Goal: Task Accomplishment & Management: Complete application form

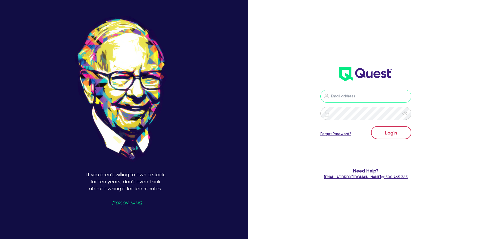
type input "[EMAIL_ADDRESS][DOMAIN_NAME]"
click at [395, 135] on button "Login" at bounding box center [391, 132] width 40 height 13
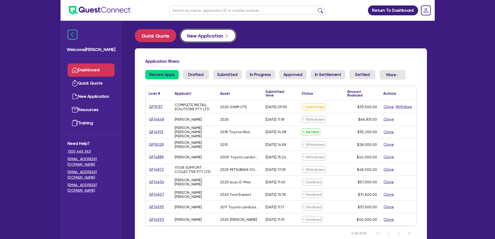
click at [204, 36] on button "New Application" at bounding box center [209, 35] width 56 height 13
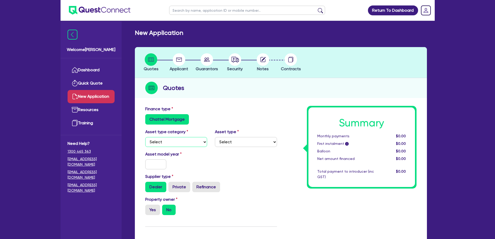
click at [158, 142] on select "Select Cars and light trucks Primary assets Secondary assets Tertiary assets" at bounding box center [176, 142] width 62 height 10
select select "CARS_AND_LIGHT_TRUCKS"
click at [145, 137] on select "Select Cars and light trucks Primary assets Secondary assets Tertiary assets" at bounding box center [176, 142] width 62 height 10
click at [239, 134] on div "Asset type Select Passenger vehicles Vans and utes Light trucks up to 4.5 tonne" at bounding box center [246, 138] width 70 height 18
click at [237, 139] on select "Select Passenger vehicles Vans and utes Light trucks up to 4.5 tonne" at bounding box center [246, 142] width 62 height 10
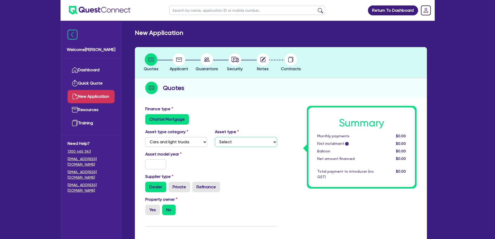
select select "PASSENGER_VEHICLES"
click at [215, 137] on select "Select Passenger vehicles Vans and utes Light trucks up to 4.5 tonne" at bounding box center [246, 142] width 62 height 10
click at [159, 169] on input "text" at bounding box center [155, 164] width 21 height 10
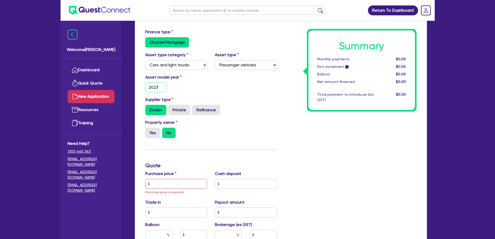
scroll to position [78, 0]
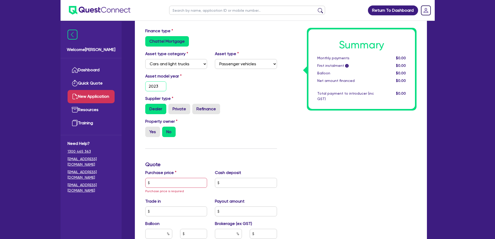
type input "2023"
click at [175, 186] on input "text" at bounding box center [176, 183] width 62 height 10
click at [176, 188] on input "text" at bounding box center [176, 183] width 62 height 10
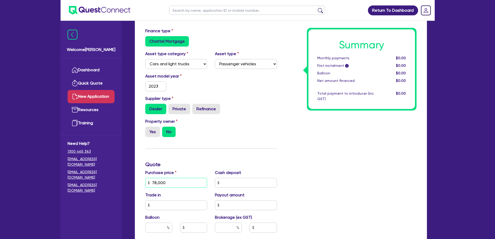
type input "78,000"
type input "4"
type input "15,600"
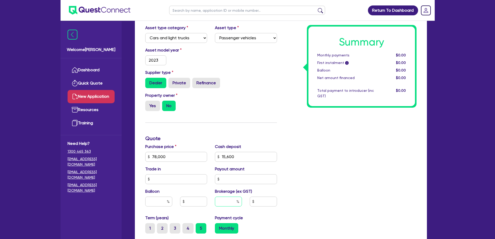
click at [231, 199] on input "text" at bounding box center [228, 202] width 27 height 10
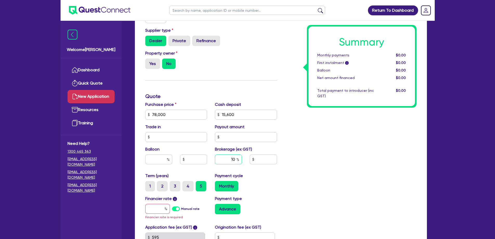
scroll to position [208, 0]
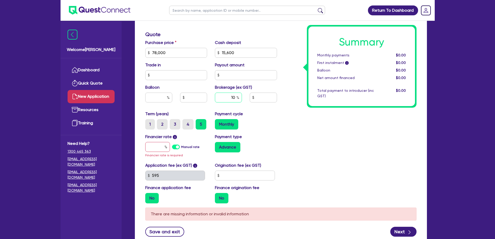
type input "10"
click at [161, 145] on input "text" at bounding box center [157, 147] width 25 height 10
type input "17"
type input "6,240"
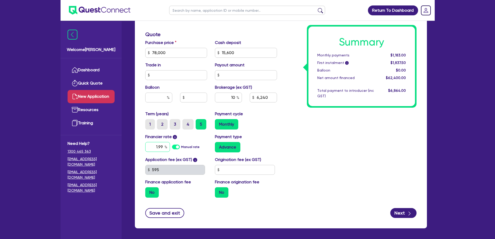
type input "1.99"
click at [228, 167] on input "text" at bounding box center [245, 170] width 60 height 10
click at [388, 200] on div "Summary Monthly payments $1,211.74 First instalment i $1,866.24 Balloon $0.00 N…" at bounding box center [351, 50] width 140 height 304
click at [405, 214] on button "Next" at bounding box center [404, 213] width 26 height 10
type input "6,240"
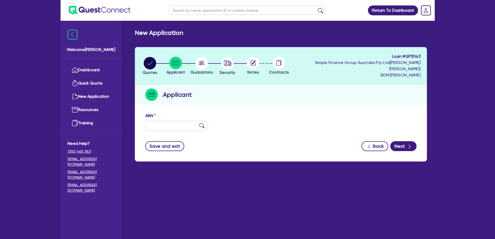
click at [163, 125] on div "ABN" at bounding box center [280, 124] width 279 height 22
click at [172, 121] on input "text" at bounding box center [176, 126] width 62 height 10
paste input "30 730 891 931"
type input "30 730 891 931"
click at [318, 113] on div "ABN 30 730 891 931" at bounding box center [280, 124] width 279 height 22
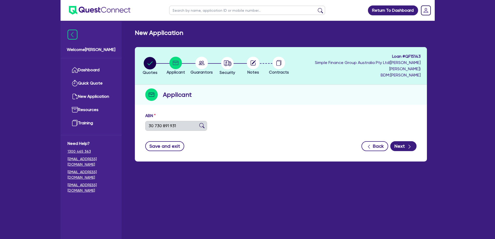
type input "[PERSON_NAME] [PERSON_NAME]"
select select "SOLE_TRADER"
type input "[DATE]"
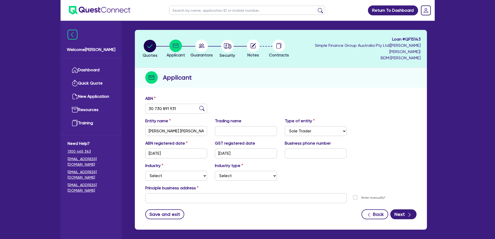
scroll to position [26, 0]
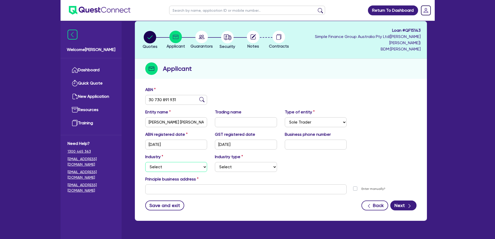
click at [157, 163] on select "Select Accomodation & Food Services Administrative & Support Services Agricultu…" at bounding box center [176, 167] width 62 height 10
select select "TRANSPORT_WAREHOUSING"
click at [145, 162] on select "Select Accomodation & Food Services Administrative & Support Services Agricultu…" at bounding box center [176, 167] width 62 height 10
click at [234, 162] on select "Select Taxi & Luxury Car Services Passengers & Freight Transport Services Posta…" at bounding box center [246, 167] width 62 height 10
select select "PASSENGERS_FREIGHT_TRANSPORT"
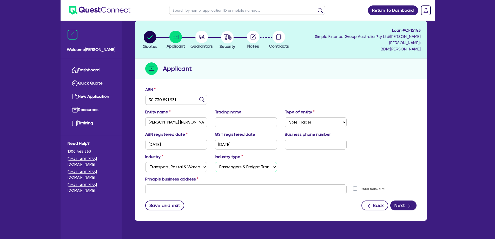
click at [215, 162] on select "Select Taxi & Luxury Car Services Passengers & Freight Transport Services Posta…" at bounding box center [246, 167] width 62 height 10
click at [343, 168] on div "Industry Select Accomodation & Food Services Administrative & Support Services …" at bounding box center [280, 165] width 279 height 22
click at [211, 188] on input "text" at bounding box center [246, 189] width 202 height 10
paste input "[STREET_ADDRESS][PERSON_NAME][PERSON_NAME]"
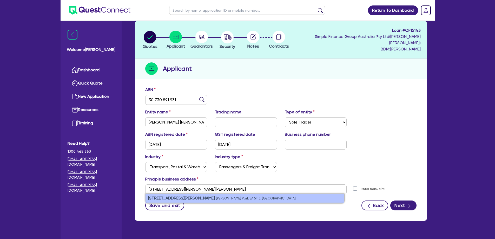
click at [216, 196] on small "[PERSON_NAME] Park SA 5113, [GEOGRAPHIC_DATA]" at bounding box center [256, 198] width 80 height 4
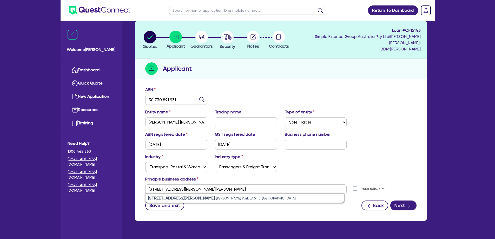
type input "[STREET_ADDRESS][PERSON_NAME][PERSON_NAME]"
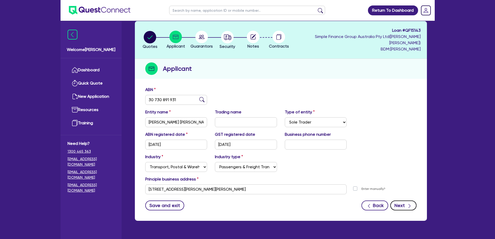
click at [406, 203] on button "Next" at bounding box center [404, 206] width 26 height 10
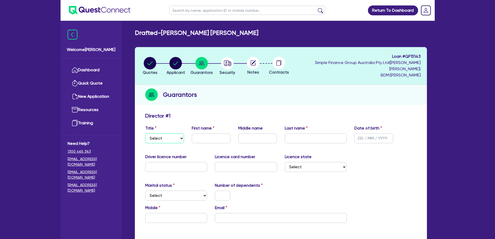
click at [160, 133] on select "Select Mr Mrs Ms Miss Dr" at bounding box center [164, 138] width 39 height 10
select select "MR"
click at [145, 133] on select "Select Mr Mrs Ms Miss Dr" at bounding box center [164, 138] width 39 height 10
drag, startPoint x: 193, startPoint y: 129, endPoint x: 198, endPoint y: 130, distance: 4.5
click at [194, 133] on input "text" at bounding box center [211, 138] width 39 height 10
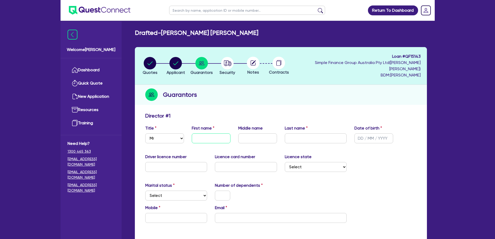
drag, startPoint x: 198, startPoint y: 130, endPoint x: 174, endPoint y: 128, distance: 23.8
click at [198, 133] on input "text" at bounding box center [211, 138] width 39 height 10
paste input "[PERSON_NAME]"
type input "[PERSON_NAME]"
click at [255, 133] on input "text" at bounding box center [258, 138] width 39 height 10
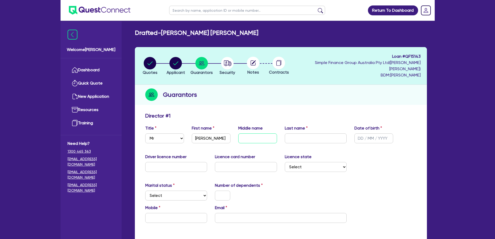
paste input "[PERSON_NAME]"
type input "[PERSON_NAME]"
click at [322, 133] on input "text" at bounding box center [316, 138] width 62 height 10
paste input "[PERSON_NAME]"
type input "[PERSON_NAME]"
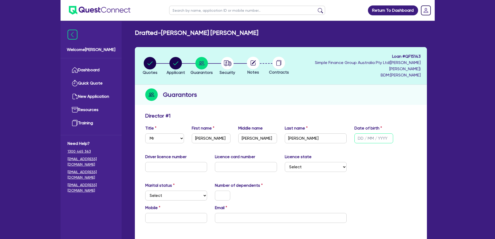
click at [361, 133] on input "text" at bounding box center [374, 138] width 39 height 10
type input "[DATE]"
click at [172, 154] on div "Driver licence number" at bounding box center [176, 163] width 70 height 18
click at [170, 162] on input "text" at bounding box center [176, 167] width 62 height 10
paste input "EB6392"
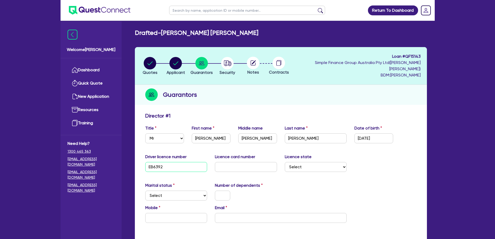
type input "EB6392"
click at [248, 162] on input "text" at bounding box center [246, 167] width 62 height 10
paste input "D03089175"
type input "D03089175"
click at [327, 162] on select "Select [GEOGRAPHIC_DATA] [GEOGRAPHIC_DATA] [GEOGRAPHIC_DATA] [GEOGRAPHIC_DATA] …" at bounding box center [316, 167] width 62 height 10
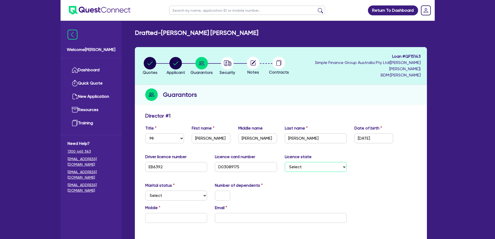
select select "SA"
click at [285, 162] on select "Select [GEOGRAPHIC_DATA] [GEOGRAPHIC_DATA] [GEOGRAPHIC_DATA] [GEOGRAPHIC_DATA] …" at bounding box center [316, 167] width 62 height 10
click at [164, 191] on select "Select Single Married De Facto / Partner" at bounding box center [176, 196] width 62 height 10
select select "DE_FACTO"
click at [145, 191] on select "Select Single Married De Facto / Partner" at bounding box center [176, 196] width 62 height 10
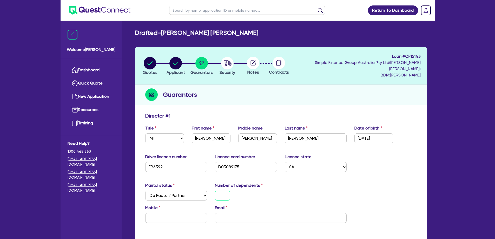
click at [222, 191] on input "text" at bounding box center [222, 196] width 15 height 10
click at [236, 213] on input "email" at bounding box center [281, 218] width 132 height 10
paste input "[EMAIL_ADDRESS][DOMAIN_NAME]"
type input "0"
type input "[EMAIL_ADDRESS][DOMAIN_NAME]"
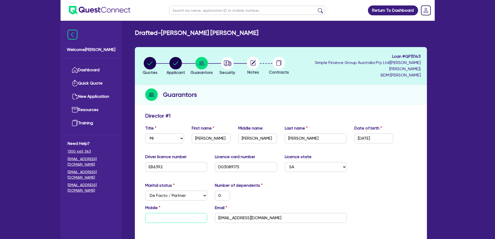
click at [185, 216] on input "text" at bounding box center [176, 218] width 62 height 10
paste input "0422 531 223"
type input "0"
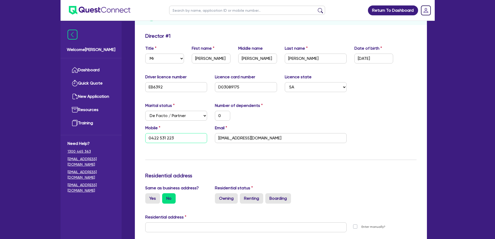
scroll to position [130, 0]
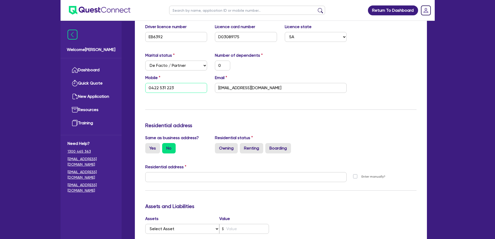
type input "0422 531 223"
click at [183, 172] on input "text" at bounding box center [246, 177] width 202 height 10
paste input "[STREET_ADDRESS][PERSON_NAME][PERSON_NAME]"
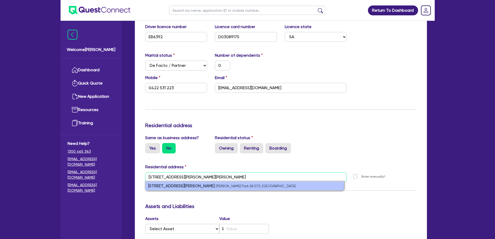
type input "[STREET_ADDRESS][PERSON_NAME][PERSON_NAME]"
click at [216, 184] on small "[PERSON_NAME] Park SA 5113, [GEOGRAPHIC_DATA]" at bounding box center [256, 186] width 80 height 4
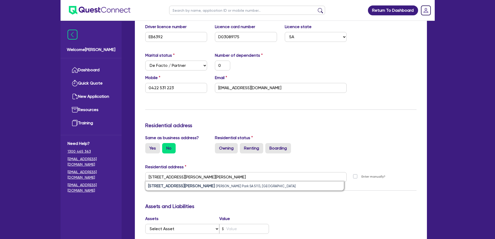
type input "0"
type input "0422 531 223"
type input "[STREET_ADDRESS][PERSON_NAME][PERSON_NAME]"
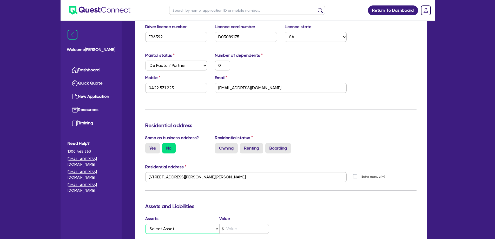
click at [184, 224] on select "Select Asset Cash Property Investment property Vehicle Truck Trailer Equipment …" at bounding box center [182, 229] width 74 height 10
click at [190, 224] on select "Select Asset Cash Property Investment property Vehicle Truck Trailer Equipment …" at bounding box center [182, 229] width 74 height 10
select select "CASH"
click at [145, 224] on select "Select Asset Cash Property Investment property Vehicle Truck Trailer Equipment …" at bounding box center [182, 229] width 74 height 10
type input "0"
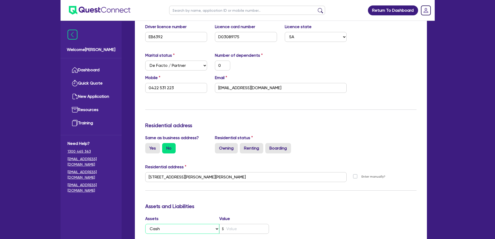
type input "0422 531 223"
click at [236, 224] on input "text" at bounding box center [245, 229] width 50 height 10
type input "0"
type input "0422 531 223"
type input "2"
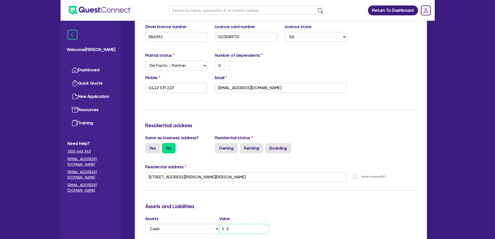
type input "0"
type input "0422 531 223"
type input "20"
type input "0"
type input "0422 531 223"
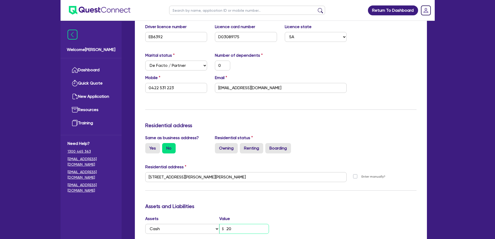
type input "200"
type input "0"
type input "0422 531 223"
type input "2,000"
type input "0"
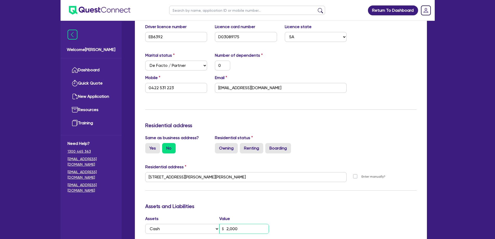
type input "0422 531 223"
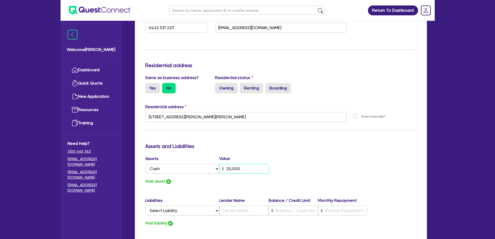
scroll to position [208, 0]
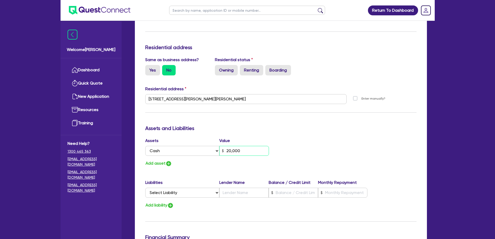
type input "20,000"
drag, startPoint x: 160, startPoint y: 156, endPoint x: 3, endPoint y: 142, distance: 157.7
click at [159, 160] on button "Add asset" at bounding box center [158, 163] width 27 height 7
type input "0"
type input "0422 531 223"
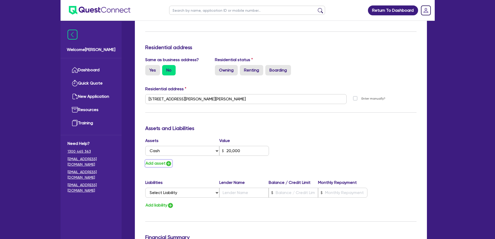
type input "20,000"
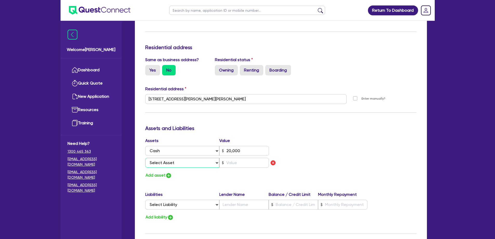
drag, startPoint x: 162, startPoint y: 155, endPoint x: 160, endPoint y: 147, distance: 8.5
click at [162, 158] on select "Select Asset Cash Property Investment property Vehicle Truck Trailer Equipment …" at bounding box center [182, 163] width 74 height 10
select select "VEHICLE"
click at [145, 158] on select "Select Asset Cash Property Investment property Vehicle Truck Trailer Equipment …" at bounding box center [182, 163] width 74 height 10
type input "0"
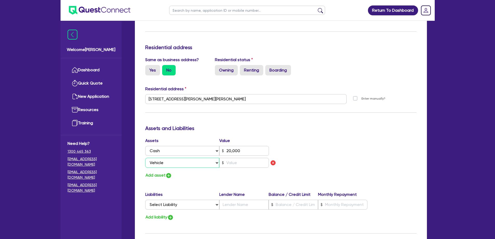
type input "0422 531 223"
type input "20,000"
click at [241, 158] on input "text" at bounding box center [245, 163] width 50 height 10
type input "0"
type input "0422 531 223"
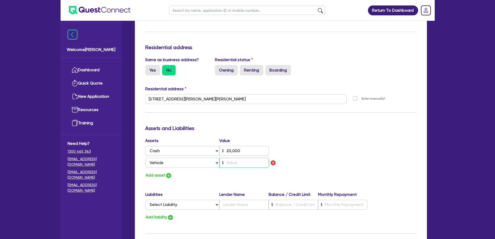
type input "20,000"
type input "9"
type input "0"
type input "0422 531 223"
type input "20,000"
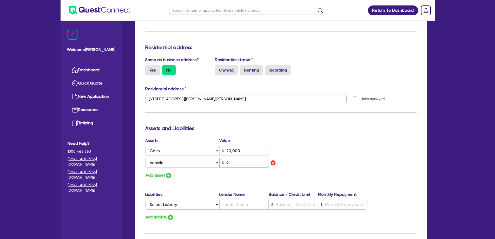
type input "90"
type input "0"
type input "0422 531 223"
type input "20,000"
type input "900"
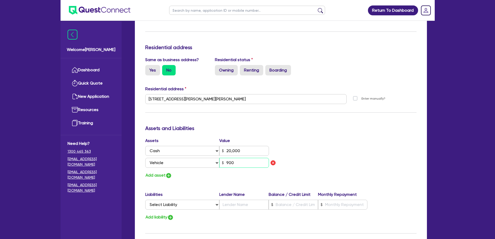
type input "0"
type input "0422 531 223"
type input "20,000"
type input "9,000"
type input "0"
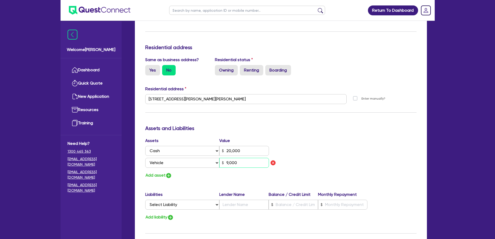
type input "0422 531 223"
type input "20,000"
type input "90,000"
click at [158, 172] on button "Add asset" at bounding box center [158, 175] width 27 height 7
type input "0"
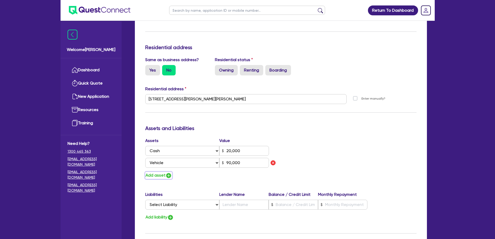
type input "0422 531 223"
type input "20,000"
type input "90,000"
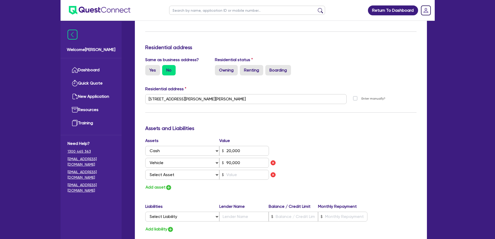
click at [165, 176] on div "Assets Value Select Asset Cash Property Investment property Vehicle Truck Trail…" at bounding box center [211, 164] width 140 height 53
click at [167, 173] on select "Select Asset Cash Property Investment property Vehicle Truck Trailer Equipment …" at bounding box center [182, 175] width 74 height 10
select select "HOUSEHOLD_PERSONAL"
click at [145, 170] on select "Select Asset Cash Property Investment property Vehicle Truck Trailer Equipment …" at bounding box center [182, 175] width 74 height 10
type input "0"
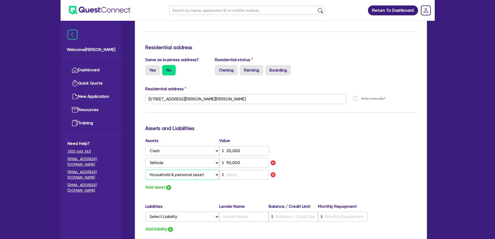
type input "0422 531 223"
type input "20,000"
type input "90,000"
click at [236, 170] on input "text" at bounding box center [245, 175] width 50 height 10
type input "0"
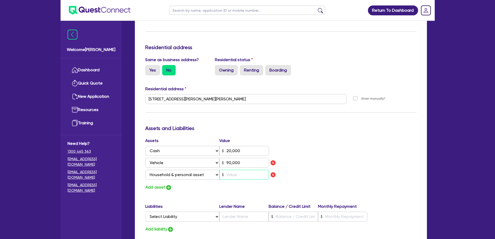
type input "0422 531 223"
type input "20,000"
type input "90,000"
type input "6"
type input "0"
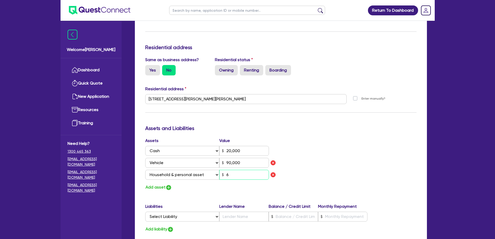
type input "0422 531 223"
type input "20,000"
type input "90,000"
type input "60"
type input "0"
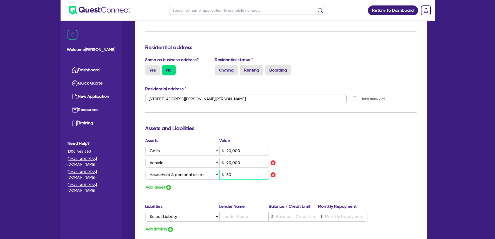
type input "0422 531 223"
type input "20,000"
type input "90,000"
type input "600"
type input "0"
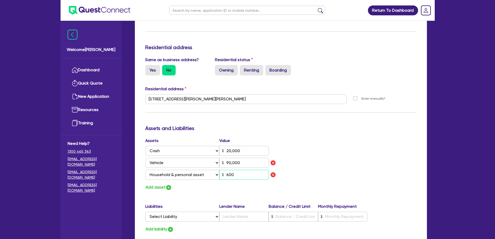
type input "0422 531 223"
type input "20,000"
type input "90,000"
type input "6,000"
type input "0"
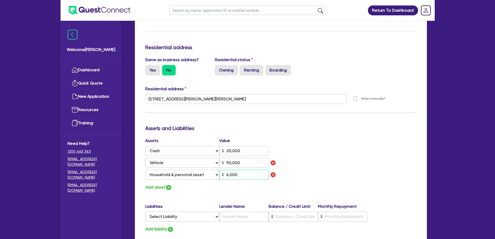
type input "0422 531 223"
type input "20,000"
type input "90,000"
type input "60,000"
click at [156, 184] on button "Add asset" at bounding box center [158, 187] width 27 height 7
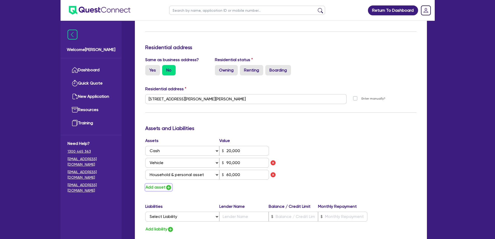
type input "0"
type input "0422 531 223"
type input "20,000"
type input "90,000"
type input "60,000"
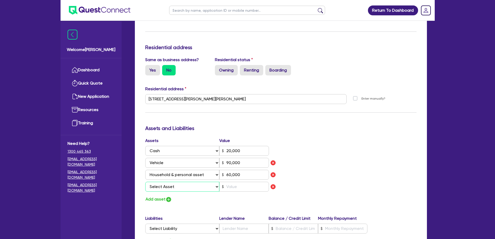
click at [163, 182] on select "Select Asset Cash Property Investment property Vehicle Truck Trailer Equipment …" at bounding box center [182, 187] width 74 height 10
select select "OTHER"
click at [145, 182] on select "Select Asset Cash Property Investment property Vehicle Truck Trailer Equipment …" at bounding box center [182, 187] width 74 height 10
type input "0"
type input "0422 531 223"
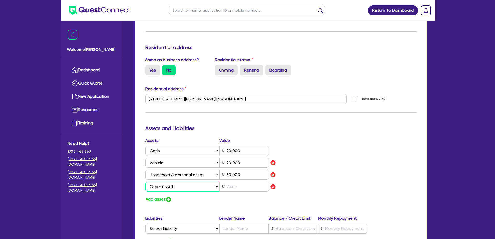
type input "20,000"
type input "90,000"
type input "60,000"
click at [234, 183] on input "text" at bounding box center [245, 187] width 50 height 10
type input "0"
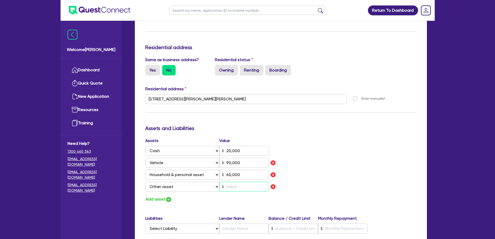
type input "0422 531 223"
type input "20,000"
type input "90,000"
type input "60,000"
type input "5"
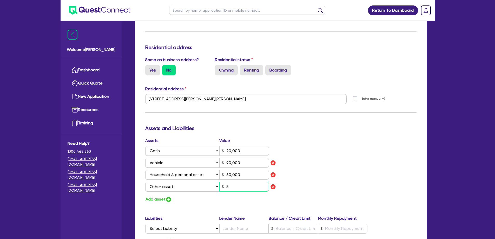
type input "0"
type input "0422 531 223"
type input "20,000"
type input "90,000"
type input "60,000"
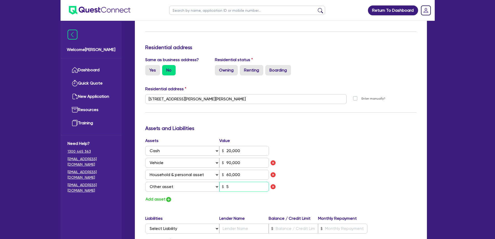
type input "50"
type input "0"
type input "0422 531 223"
type input "20,000"
type input "90,000"
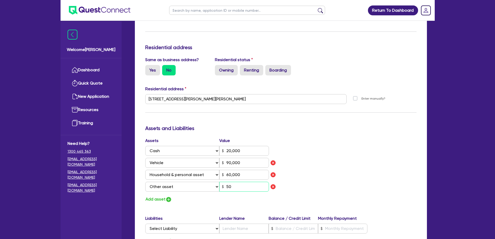
type input "60,000"
type input "500"
type input "0"
type input "0422 531 223"
type input "20,000"
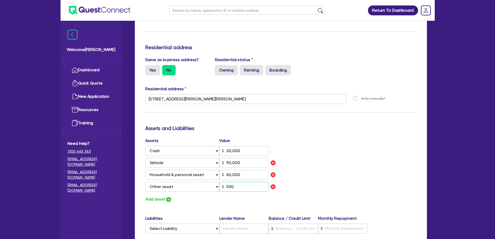
type input "90,000"
type input "60,000"
type input "5,000"
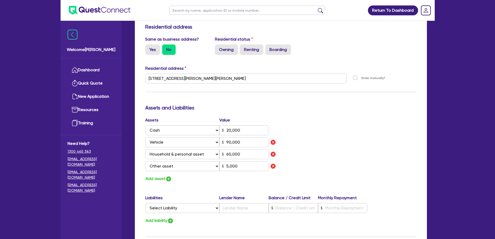
scroll to position [260, 0]
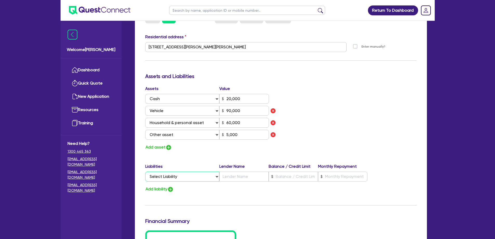
click at [173, 172] on select "Select Liability Credit card Mortgage Investment property loan Vehicle loan Tru…" at bounding box center [182, 177] width 74 height 10
click at [177, 172] on select "Select Liability Credit card Mortgage Investment property loan Vehicle loan Tru…" at bounding box center [182, 177] width 74 height 10
select select "CREDIT_CARD"
click at [145, 172] on select "Select Liability Credit card Mortgage Investment property loan Vehicle loan Tru…" at bounding box center [182, 177] width 74 height 10
type input "0"
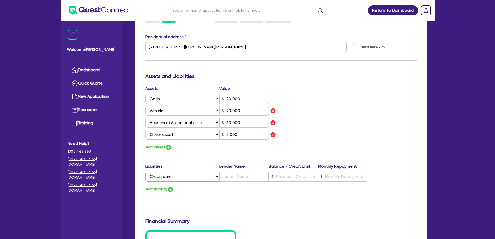
type input "0422 531 223"
type input "20,000"
type input "90,000"
type input "60,000"
type input "5,000"
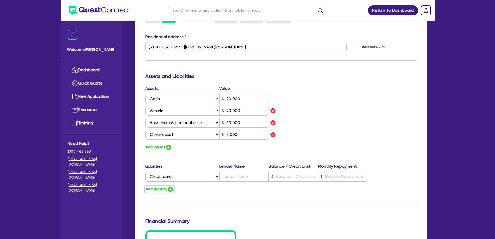
click at [164, 186] on button "Add liability" at bounding box center [159, 189] width 29 height 7
type input "0"
type input "0422 531 223"
type input "20,000"
type input "90,000"
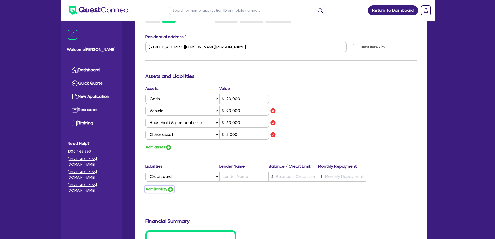
type input "60,000"
type input "5,000"
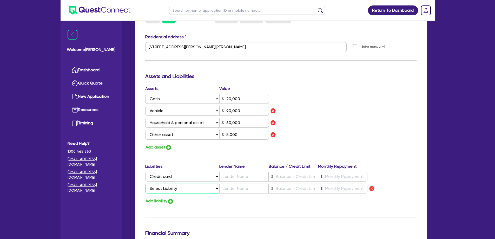
click at [171, 184] on select "Select Liability Credit card Mortgage Investment property loan Vehicle loan Tru…" at bounding box center [182, 189] width 74 height 10
select select "CREDIT_CARD"
click at [145, 184] on select "Select Liability Credit card Mortgage Investment property loan Vehicle loan Tru…" at bounding box center [182, 189] width 74 height 10
type input "0"
type input "0422 531 223"
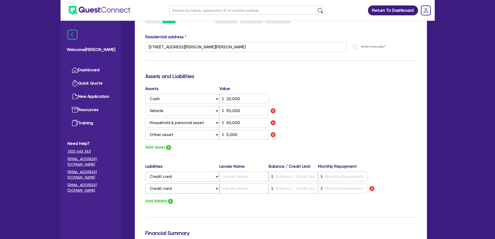
type input "20,000"
type input "90,000"
type input "60,000"
type input "5,000"
click at [248, 172] on input "text" at bounding box center [244, 177] width 49 height 10
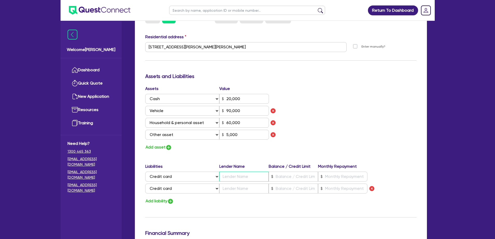
type input "0"
type input "0422 531 223"
type input "20,000"
type input "C"
type input "90,000"
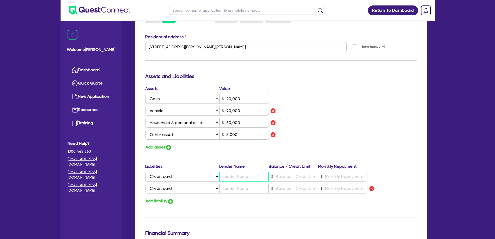
type input "60,000"
type input "5,000"
type input "0"
type input "0422 531 223"
type input "20,000"
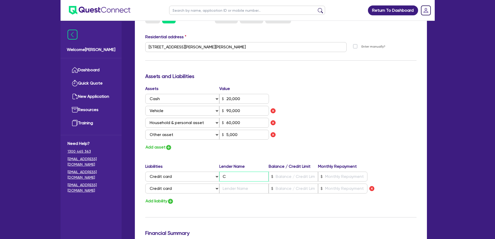
type input "Co"
type input "90,000"
type input "60,000"
type input "5,000"
type input "0"
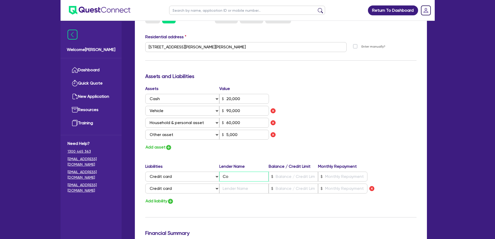
type input "0422 531 223"
type input "20,000"
type input "Com"
type input "90,000"
type input "60,000"
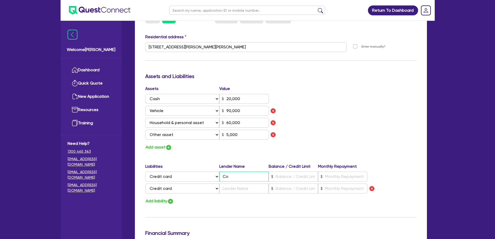
type input "5,000"
type input "0"
type input "0422 531 223"
type input "20,000"
type input "Comm"
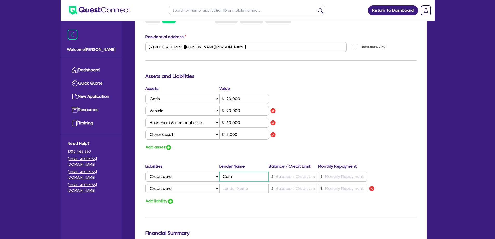
type input "90,000"
type input "60,000"
type input "5,000"
type input "0"
drag, startPoint x: 258, startPoint y: 169, endPoint x: 168, endPoint y: 165, distance: 89.8
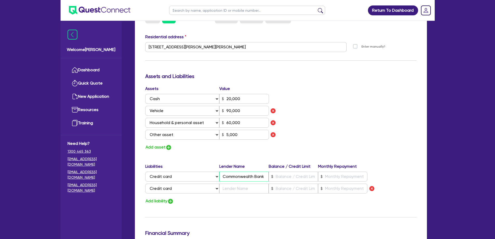
click at [168, 172] on div "Select Liability Credit card Mortgage Investment property loan Vehicle loan Tru…" at bounding box center [256, 177] width 223 height 10
click at [247, 184] on input "text" at bounding box center [244, 189] width 49 height 10
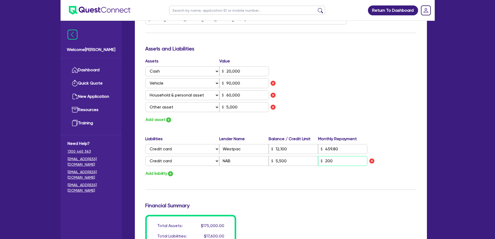
scroll to position [338, 0]
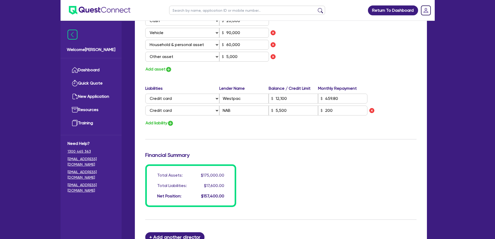
click at [302, 164] on div "Total Assets: $175,000.00 Total Liabilities: $17,600.00 Net Position: $157,400.…" at bounding box center [280, 185] width 279 height 43
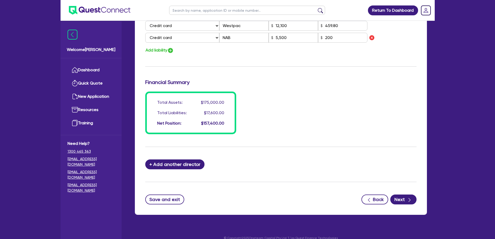
scroll to position [412, 0]
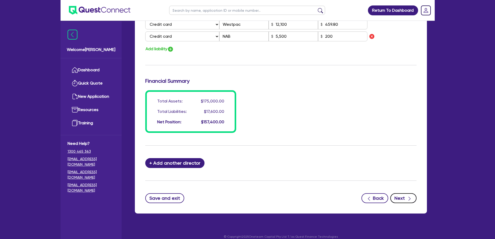
click at [411, 196] on icon "button" at bounding box center [409, 198] width 5 height 5
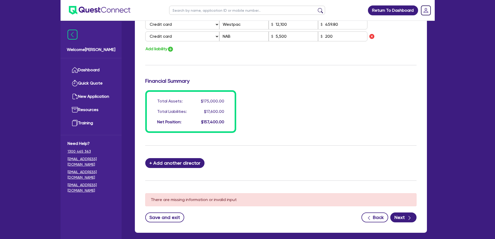
click at [296, 122] on div "Total Assets: $175,000.00 Total Liabilities: $17,600.00 Net Position: $157,400.…" at bounding box center [280, 111] width 279 height 43
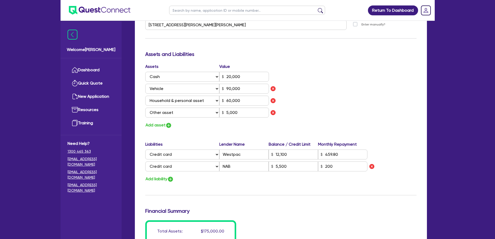
scroll to position [158, 0]
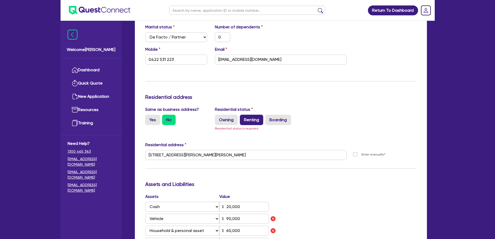
click at [250, 115] on label "Renting" at bounding box center [251, 120] width 23 height 10
click at [243, 115] on input "Renting" at bounding box center [241, 116] width 3 height 3
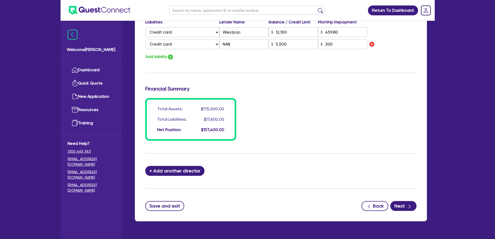
scroll to position [412, 0]
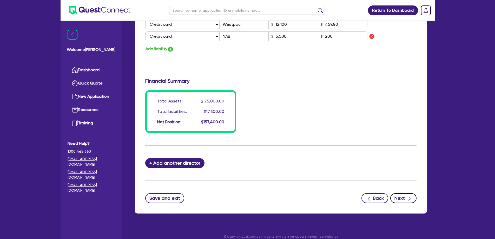
click at [405, 193] on button "Next" at bounding box center [404, 198] width 26 height 10
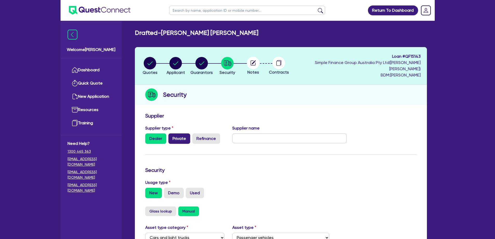
click at [179, 133] on label "Private" at bounding box center [180, 138] width 22 height 10
click at [172, 133] on input "Private" at bounding box center [170, 134] width 3 height 3
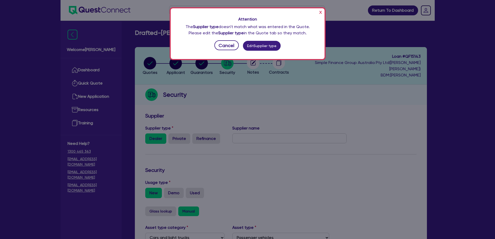
click at [323, 12] on button "x" at bounding box center [320, 12] width 5 height 8
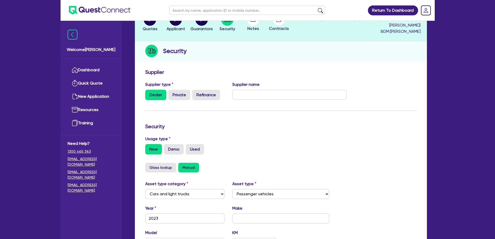
scroll to position [52, 0]
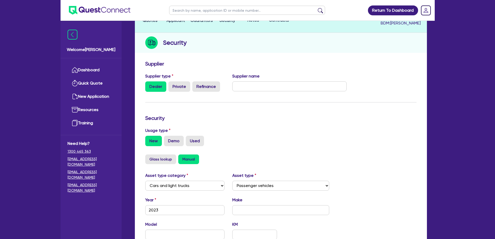
click at [202, 127] on div "Usage type New Demo Used" at bounding box center [280, 136] width 279 height 19
click at [196, 136] on label "Used" at bounding box center [195, 141] width 18 height 10
click at [189, 136] on input "Used" at bounding box center [187, 137] width 3 height 3
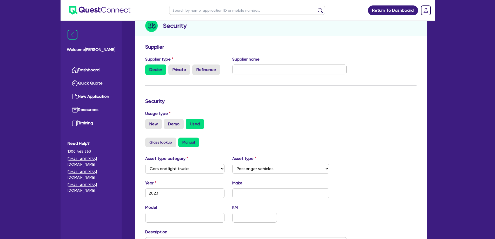
scroll to position [78, 0]
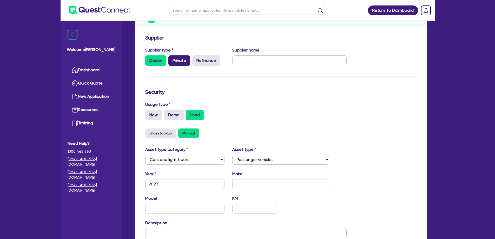
click at [175, 55] on label "Private" at bounding box center [180, 60] width 22 height 10
click at [172, 55] on input "Private" at bounding box center [170, 56] width 3 height 3
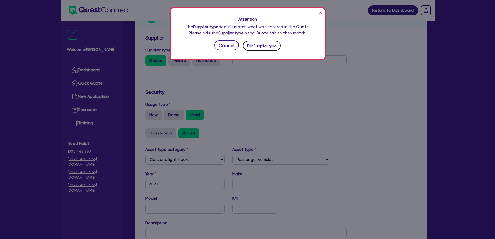
click at [259, 48] on button "Edit Supplier type" at bounding box center [262, 46] width 38 height 10
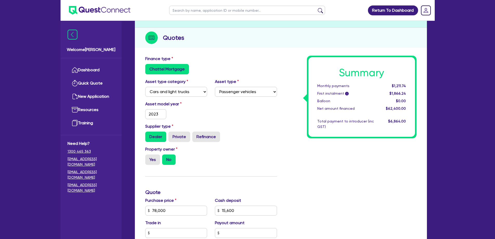
scroll to position [104, 0]
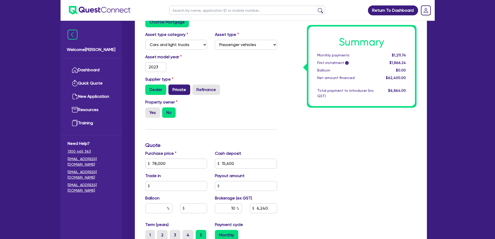
click at [185, 85] on label "Private" at bounding box center [180, 90] width 22 height 10
click at [172, 85] on input "Private" at bounding box center [170, 86] width 3 height 3
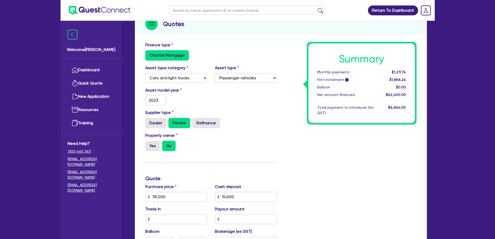
scroll to position [26, 0]
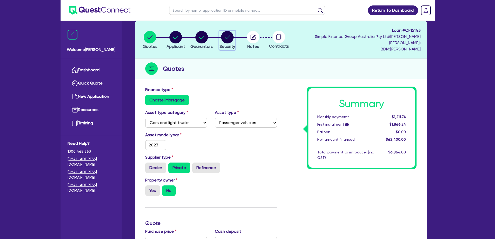
click at [240, 40] on li "Security" at bounding box center [228, 40] width 26 height 18
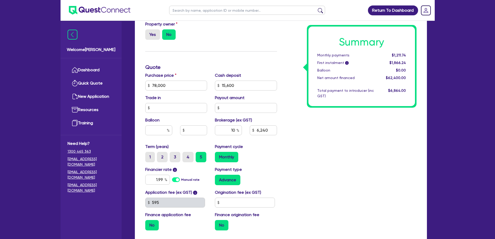
scroll to position [230, 0]
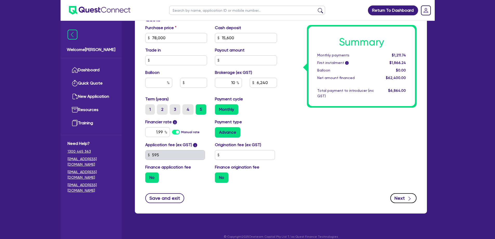
click at [403, 193] on button "Next" at bounding box center [404, 198] width 26 height 10
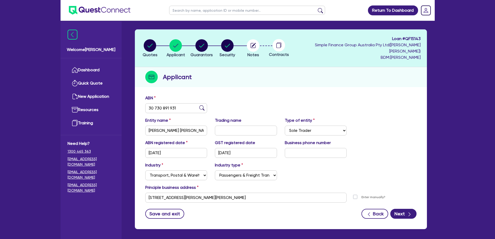
scroll to position [33, 0]
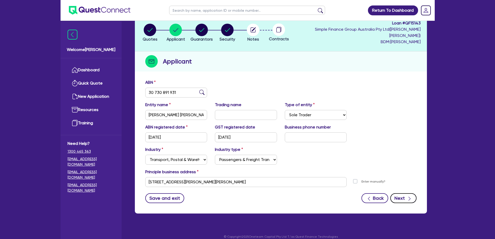
click at [400, 193] on button "Next" at bounding box center [404, 198] width 26 height 10
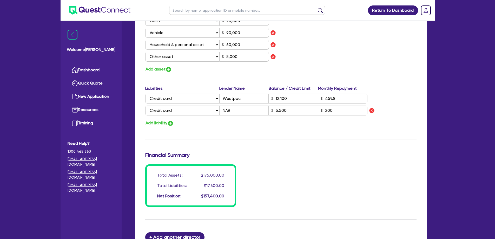
scroll to position [412, 0]
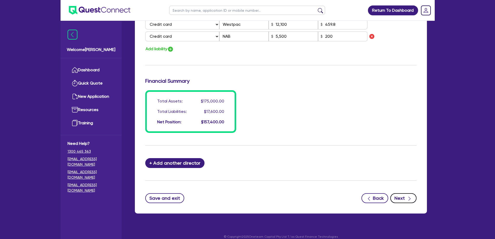
click at [410, 196] on icon "button" at bounding box center [409, 198] width 5 height 5
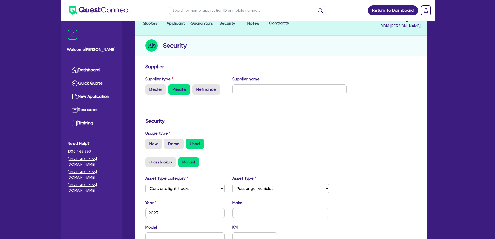
scroll to position [104, 0]
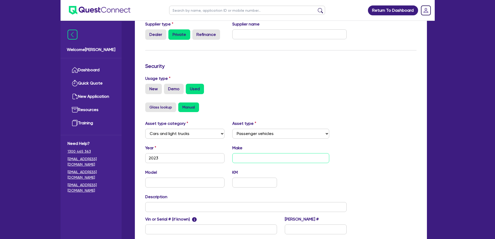
click at [250, 153] on input "text" at bounding box center [281, 158] width 97 height 10
paste input "TOYOTA"
click at [163, 178] on input "text" at bounding box center [185, 183] width 80 height 10
paste input "LANDCRUISER [PERSON_NAME]"
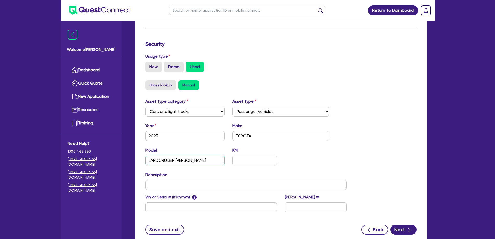
scroll to position [158, 0]
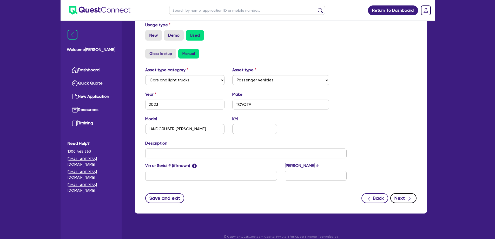
click at [408, 197] on button "Next" at bounding box center [404, 198] width 26 height 10
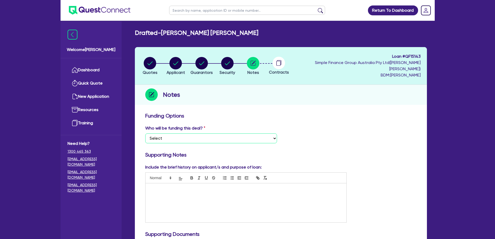
click at [175, 133] on select "Select I want Quest to fund 100% I will fund 100% I will co-fund with Quest Oth…" at bounding box center [211, 138] width 132 height 10
click at [145, 133] on select "Select I want Quest to fund 100% I will fund 100% I will co-fund with Quest Oth…" at bounding box center [211, 138] width 132 height 10
click at [164, 190] on div at bounding box center [246, 202] width 201 height 39
click at [190, 195] on div at bounding box center [246, 202] width 201 height 39
click at [207, 199] on div "2.5 years ABN and GST" at bounding box center [246, 202] width 201 height 39
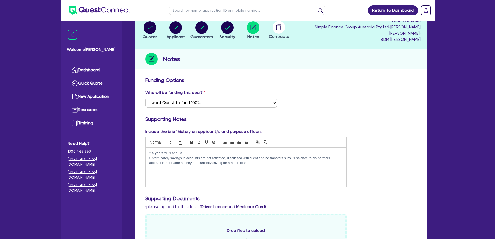
scroll to position [78, 0]
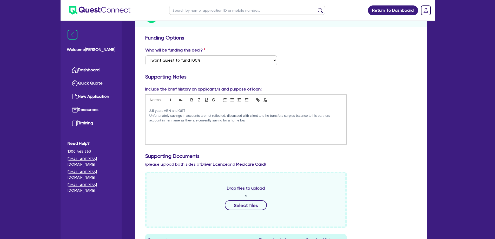
click at [265, 128] on div "2.5 years ABN and GST Unfortunately savings in accounts are not reflected, disc…" at bounding box center [246, 124] width 201 height 39
click at [194, 129] on div "2.5 years ABN and GST Unfortunately savings in accounts are not reflected, disc…" at bounding box center [246, 124] width 201 height 39
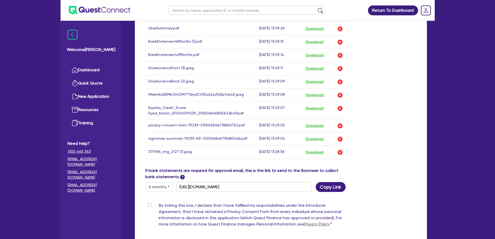
scroll to position [338, 0]
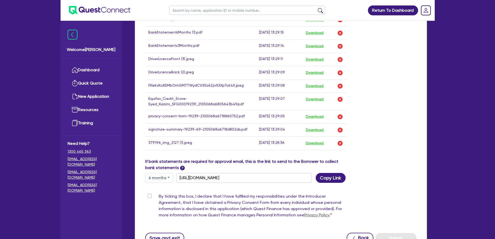
click at [177, 193] on label "By ticking this box, I declare that I have fulfilled my responsibilities under …" at bounding box center [253, 206] width 188 height 27
click at [150, 193] on input "By ticking this box, I declare that I have fulfilled my responsibilities under …" at bounding box center [147, 195] width 4 height 5
click at [394, 233] on button "Submit" at bounding box center [396, 238] width 41 height 10
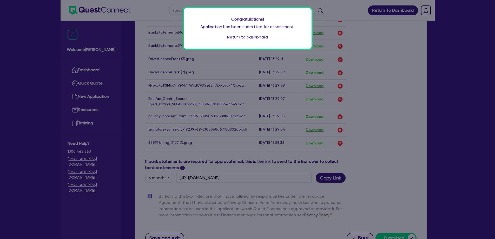
click at [256, 40] on link "Return to dashboard" at bounding box center [247, 37] width 41 height 6
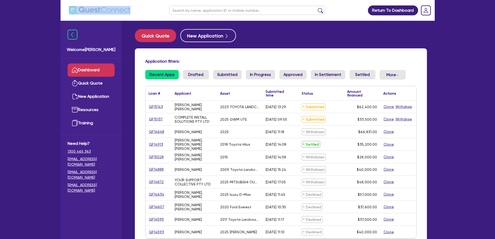
drag, startPoint x: 148, startPoint y: 14, endPoint x: 67, endPoint y: 5, distance: 82.1
click at [67, 5] on header "Return To Dashboard Edit Profile Logout" at bounding box center [248, 10] width 375 height 21
click at [67, 5] on ul at bounding box center [96, 10] width 70 height 21
drag, startPoint x: 66, startPoint y: 5, endPoint x: 142, endPoint y: 10, distance: 76.4
click at [142, 10] on header "Return To Dashboard Edit Profile Logout" at bounding box center [248, 10] width 375 height 21
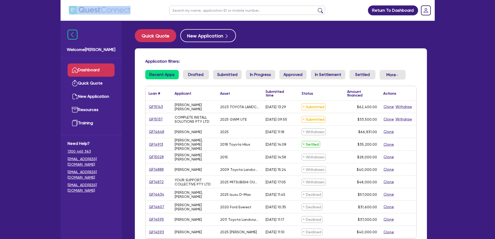
click at [142, 10] on header "Return To Dashboard Edit Profile Logout" at bounding box center [248, 10] width 375 height 21
drag, startPoint x: 142, startPoint y: 10, endPoint x: 68, endPoint y: 9, distance: 73.9
click at [68, 9] on header "Return To Dashboard Edit Profile Logout" at bounding box center [248, 10] width 375 height 21
click at [66, 7] on ul at bounding box center [96, 10] width 70 height 21
drag, startPoint x: 66, startPoint y: 7, endPoint x: 124, endPoint y: 6, distance: 58.0
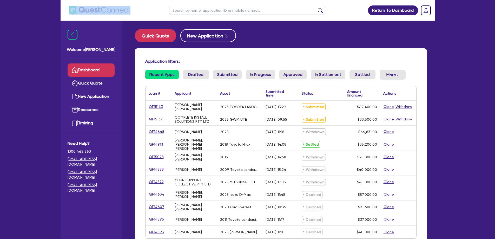
click at [124, 6] on ul at bounding box center [96, 10] width 70 height 21
click at [136, 9] on header "Return To Dashboard Edit Profile Logout" at bounding box center [248, 10] width 375 height 21
drag, startPoint x: 148, startPoint y: 9, endPoint x: 60, endPoint y: 8, distance: 88.7
click at [60, 8] on div "Return To Dashboard Edit Profile Logout Welcome Hayden Dashboard Quick Quote Ne…" at bounding box center [248, 147] width 382 height 295
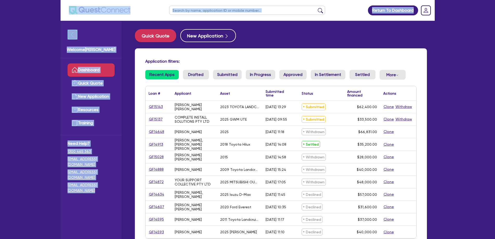
drag, startPoint x: 61, startPoint y: 8, endPoint x: 134, endPoint y: 9, distance: 73.6
click at [129, 9] on div "Return To Dashboard Edit Profile Logout Welcome Hayden Dashboard Quick Quote Ne…" at bounding box center [248, 147] width 382 height 295
click at [134, 9] on header "Return To Dashboard Edit Profile Logout" at bounding box center [248, 10] width 375 height 21
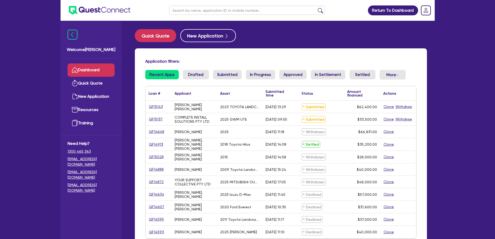
drag, startPoint x: 135, startPoint y: 9, endPoint x: 70, endPoint y: 5, distance: 65.7
click at [70, 5] on header "Return To Dashboard Edit Profile Logout" at bounding box center [248, 10] width 375 height 21
click at [61, 4] on ul at bounding box center [96, 10] width 70 height 21
drag, startPoint x: 61, startPoint y: 4, endPoint x: 137, endPoint y: 9, distance: 75.6
click at [137, 9] on header "Return To Dashboard Edit Profile Logout" at bounding box center [248, 10] width 375 height 21
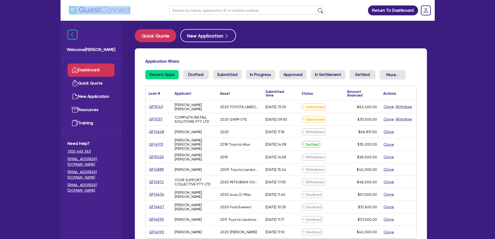
click at [137, 9] on header "Return To Dashboard Edit Profile Logout" at bounding box center [248, 10] width 375 height 21
drag, startPoint x: 198, startPoint y: 62, endPoint x: 144, endPoint y: 59, distance: 55.0
click at [144, 59] on div "Application filters:" at bounding box center [280, 62] width 279 height 7
drag, startPoint x: 144, startPoint y: 59, endPoint x: 179, endPoint y: 59, distance: 35.9
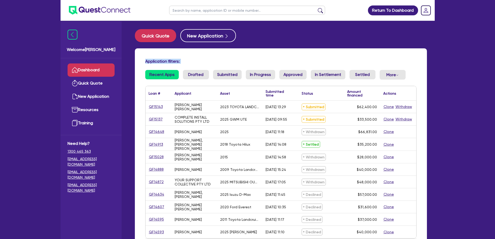
click at [179, 59] on div "Application filters: Recent Apps Drafted Submitted In Progress Approved In Sett…" at bounding box center [281, 155] width 292 height 215
drag, startPoint x: 182, startPoint y: 59, endPoint x: 156, endPoint y: 46, distance: 29.2
click at [180, 59] on div "Application filters: Recent Apps Drafted Submitted In Progress Approved In Sett…" at bounding box center [281, 155] width 292 height 215
drag, startPoint x: 184, startPoint y: 62, endPoint x: 145, endPoint y: 61, distance: 39.5
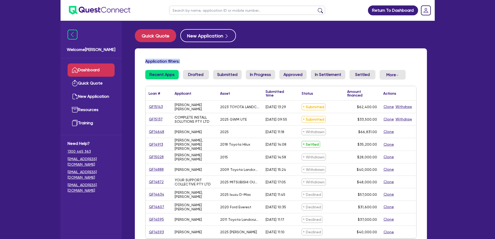
click at [145, 61] on div "Application filters:" at bounding box center [280, 62] width 279 height 7
drag, startPoint x: 145, startPoint y: 61, endPoint x: 183, endPoint y: 61, distance: 38.5
click at [183, 61] on div "Application filters:" at bounding box center [280, 62] width 279 height 7
click at [183, 61] on h4 "Application filters:" at bounding box center [281, 61] width 272 height 5
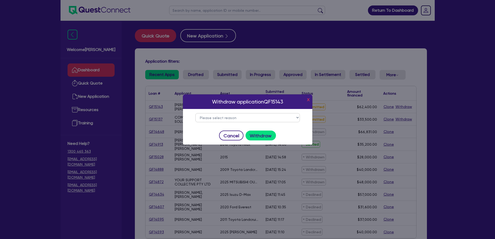
click at [259, 116] on select "Please select reason Change of mind Asset no longer available Alternative finan…" at bounding box center [248, 117] width 105 height 9
select select "34"
click at [196, 113] on select "Please select reason Change of mind Asset no longer available Alternative finan…" at bounding box center [248, 117] width 105 height 9
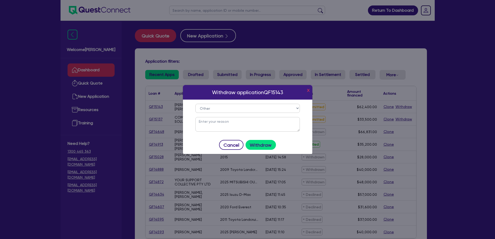
click at [230, 123] on textarea at bounding box center [248, 124] width 105 height 15
type textarea "rideshare not applicable"
click at [260, 147] on button "Withdraw" at bounding box center [261, 145] width 30 height 10
